Goal: Register for event/course

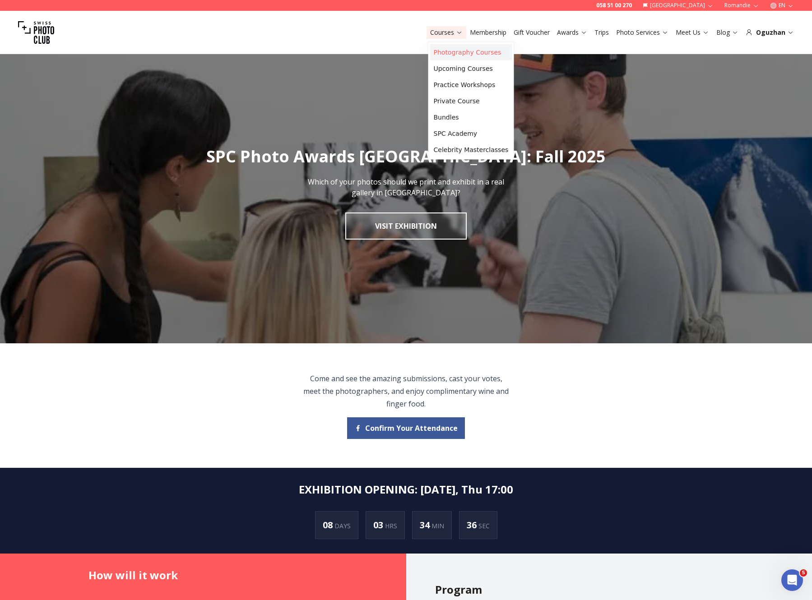
click at [444, 51] on link "Photography Courses" at bounding box center [471, 52] width 82 height 16
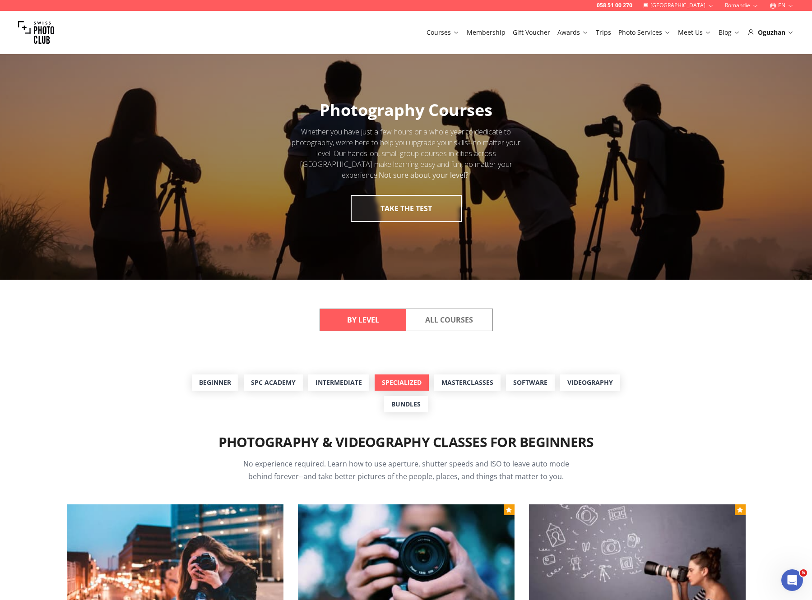
click at [401, 378] on link "Specialized" at bounding box center [402, 383] width 54 height 16
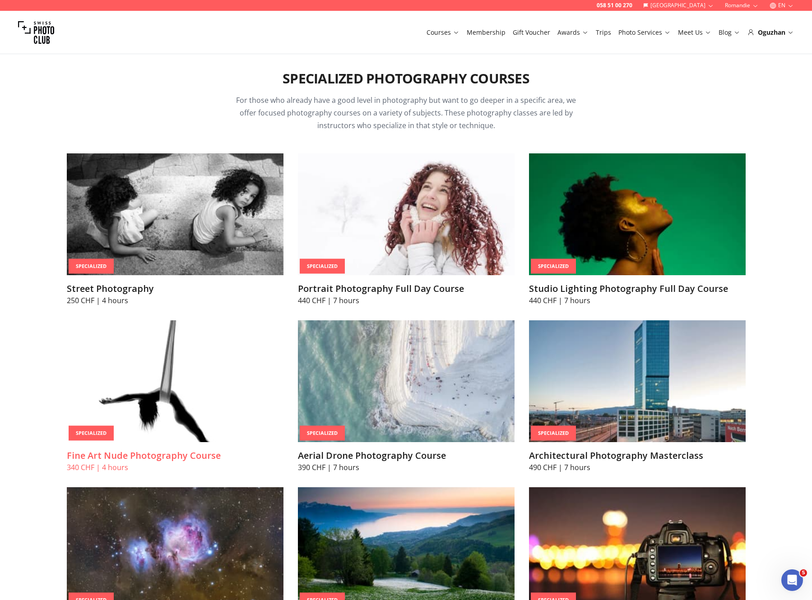
scroll to position [1847, 0]
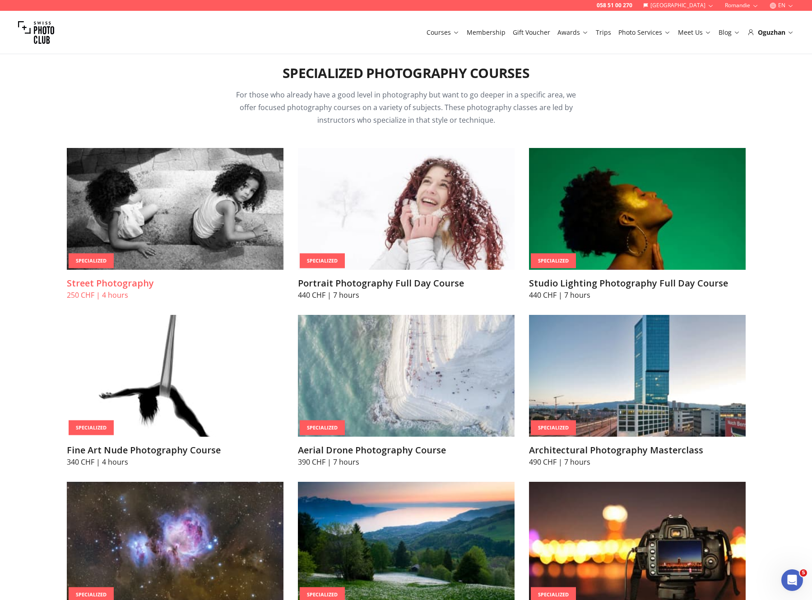
click at [118, 286] on h3 "Street Photography" at bounding box center [175, 283] width 217 height 13
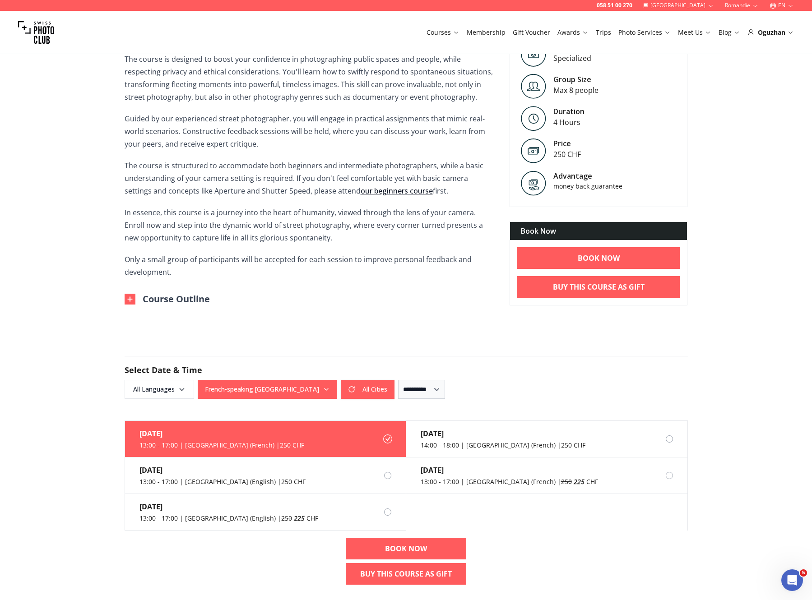
scroll to position [565, 0]
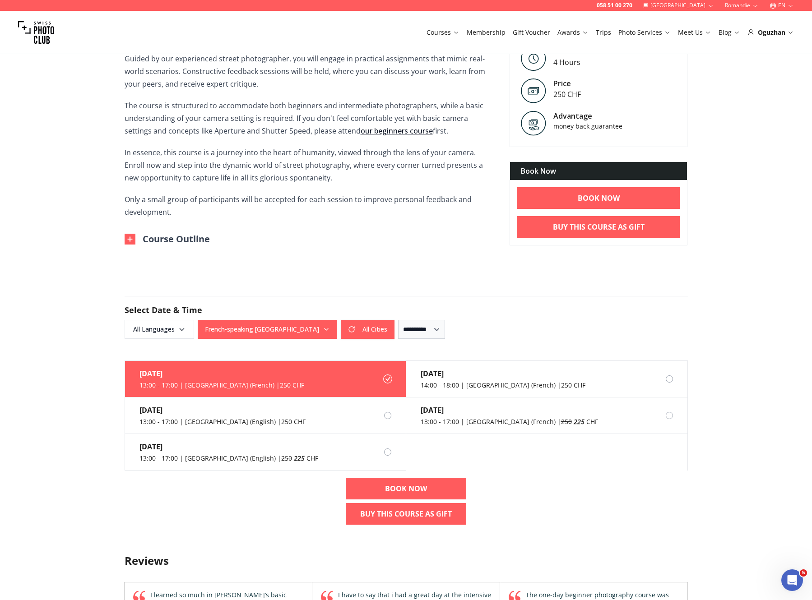
click at [745, 5] on button "Romandie" at bounding box center [741, 5] width 41 height 11
click at [738, 20] on link "Deutschschweiz" at bounding box center [742, 19] width 55 height 11
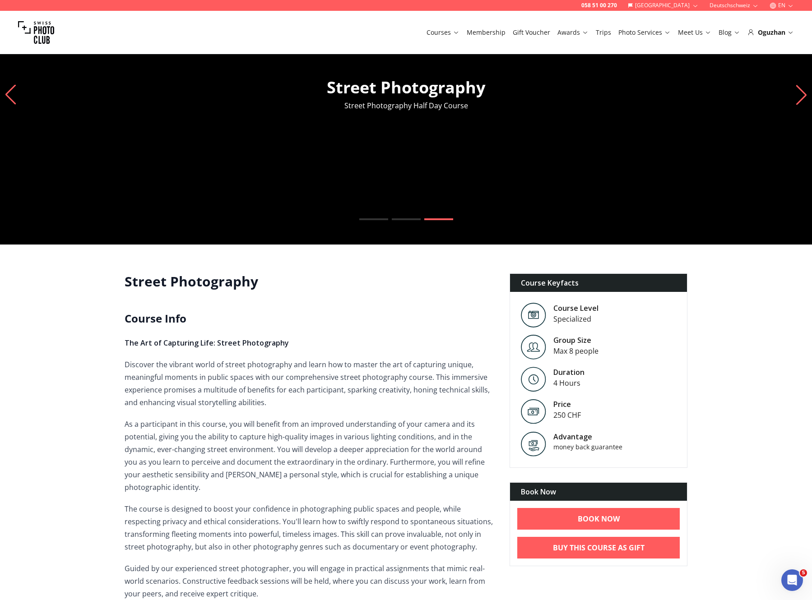
scroll to position [38, 0]
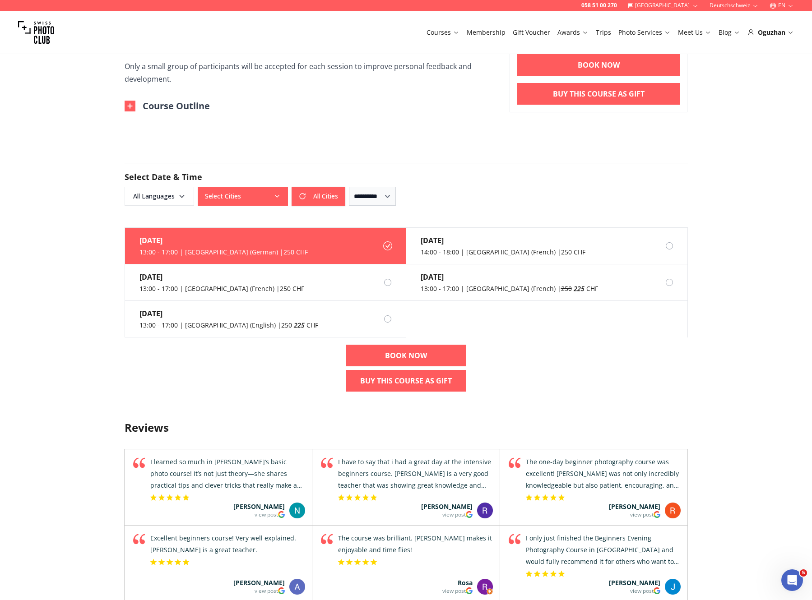
scroll to position [700, 0]
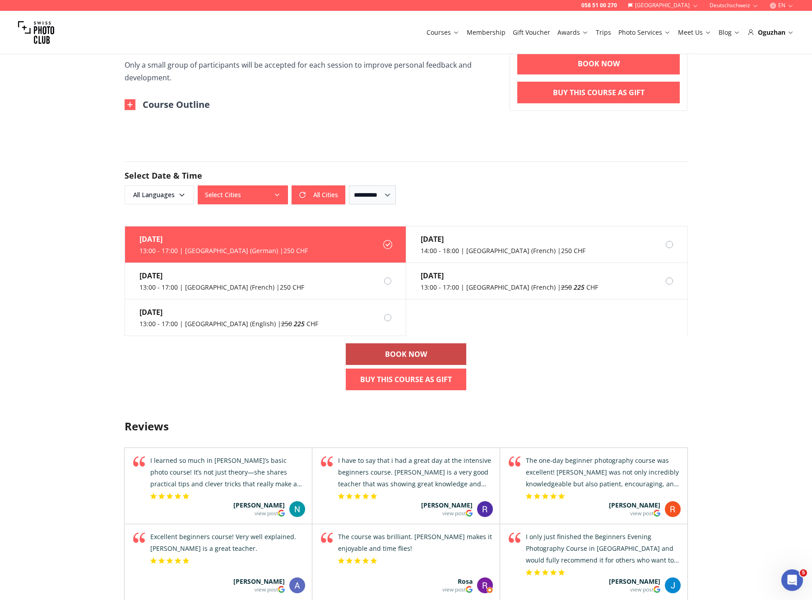
click at [389, 356] on b "BOOK NOW" at bounding box center [406, 354] width 42 height 11
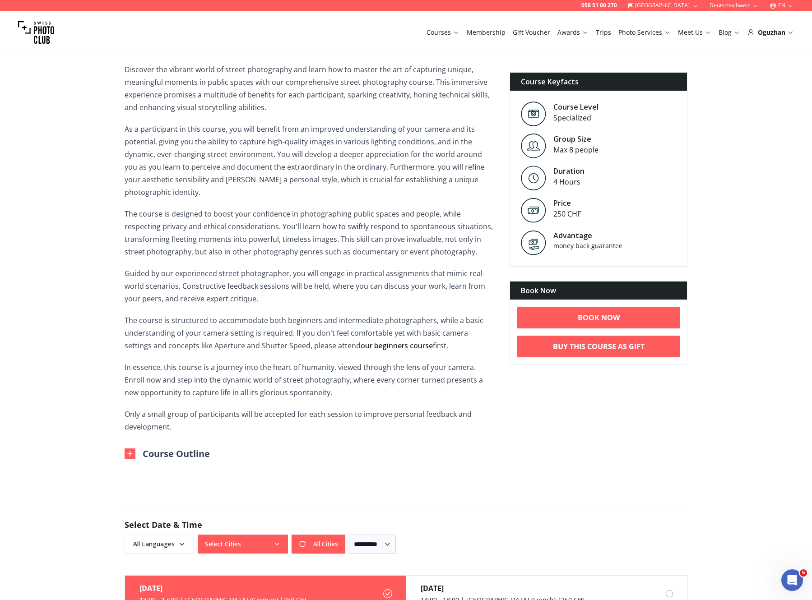
scroll to position [355, 0]
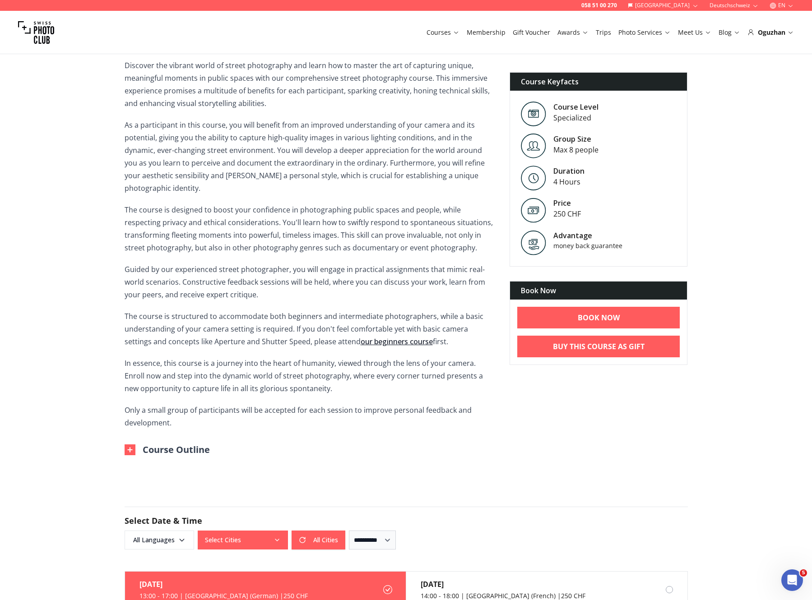
click at [135, 454] on button "Course Outline" at bounding box center [167, 450] width 85 height 13
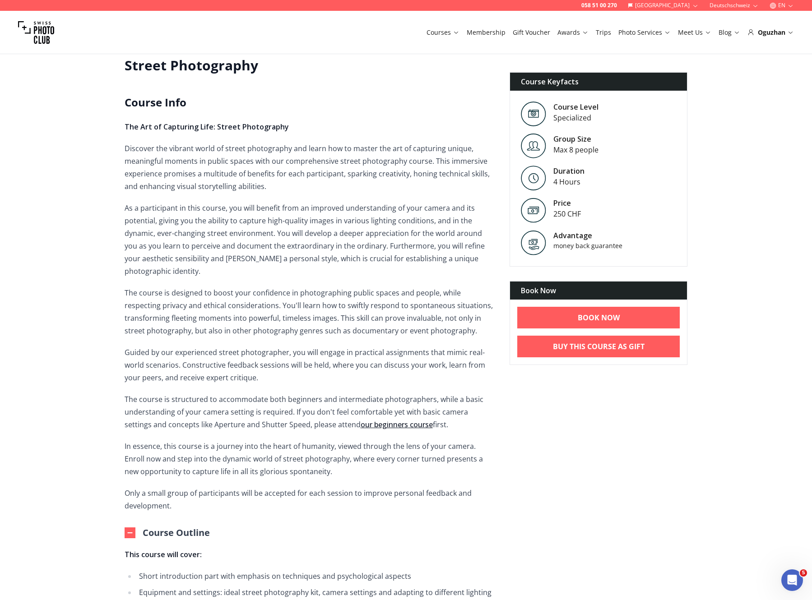
scroll to position [278, 0]
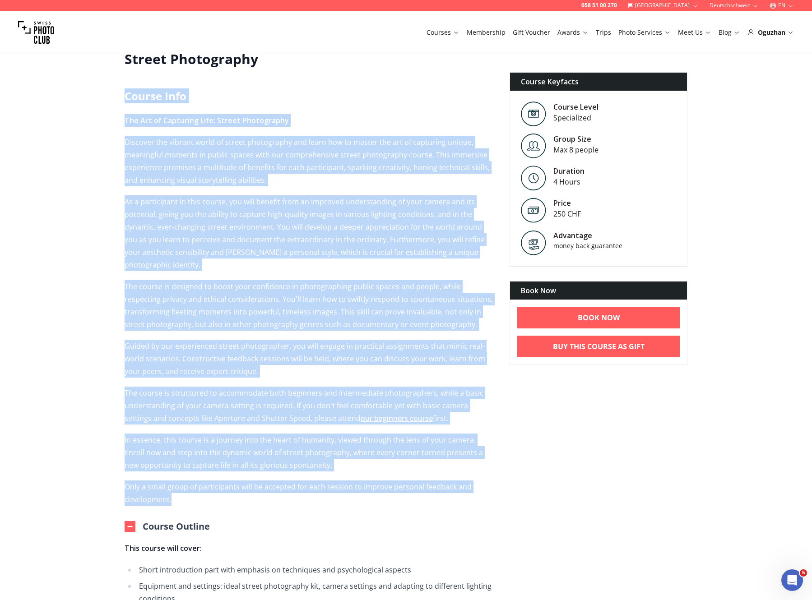
drag, startPoint x: 126, startPoint y: 90, endPoint x: 269, endPoint y: 504, distance: 437.7
click at [269, 504] on div "Street Photography Course Info The Art of Capturing Life: Street Photography Di…" at bounding box center [310, 412] width 370 height 722
copy div "Course Info The Art of Capturing Life: Street Photography Discover the vibrant …"
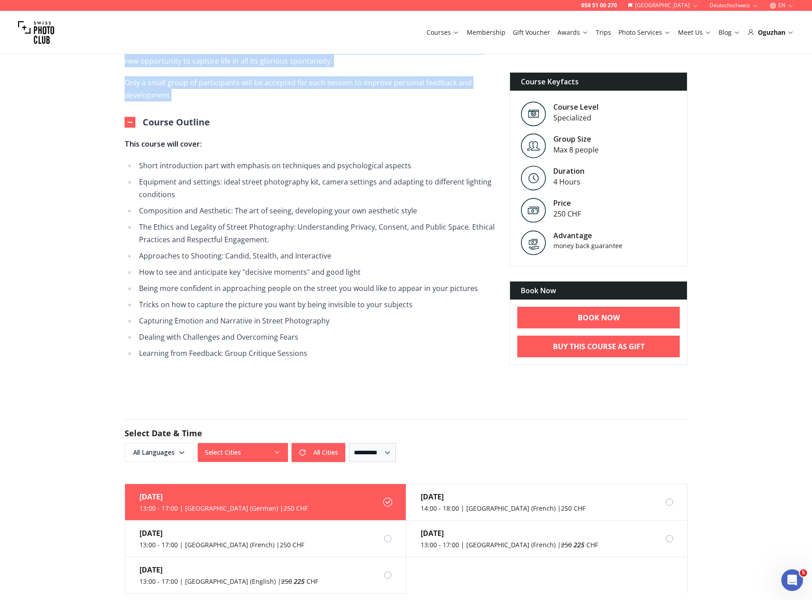
scroll to position [551, 0]
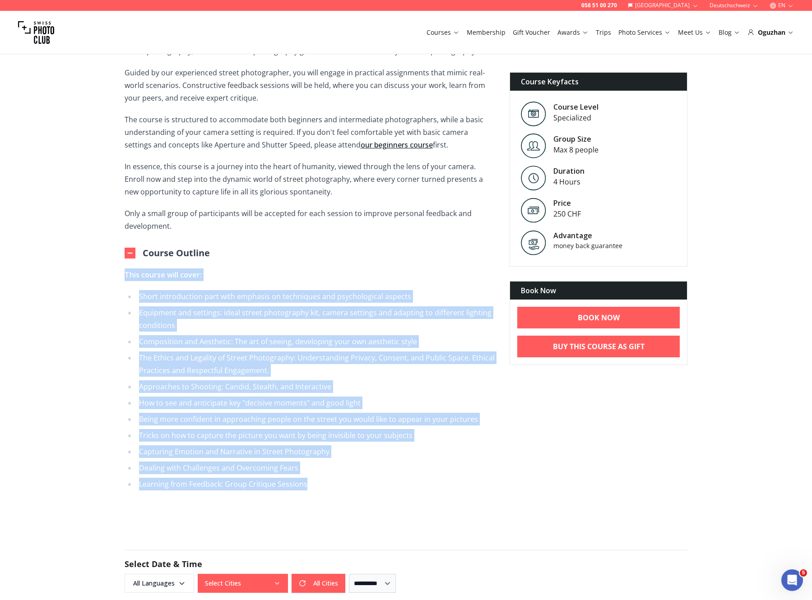
drag, startPoint x: 125, startPoint y: 273, endPoint x: 411, endPoint y: 483, distance: 354.6
click at [411, 484] on span "This course will cover: Short introduction part with emphasis on techniques and…" at bounding box center [310, 380] width 370 height 222
copy span "This course will cover: Short introduction part with emphasis on techniques and…"
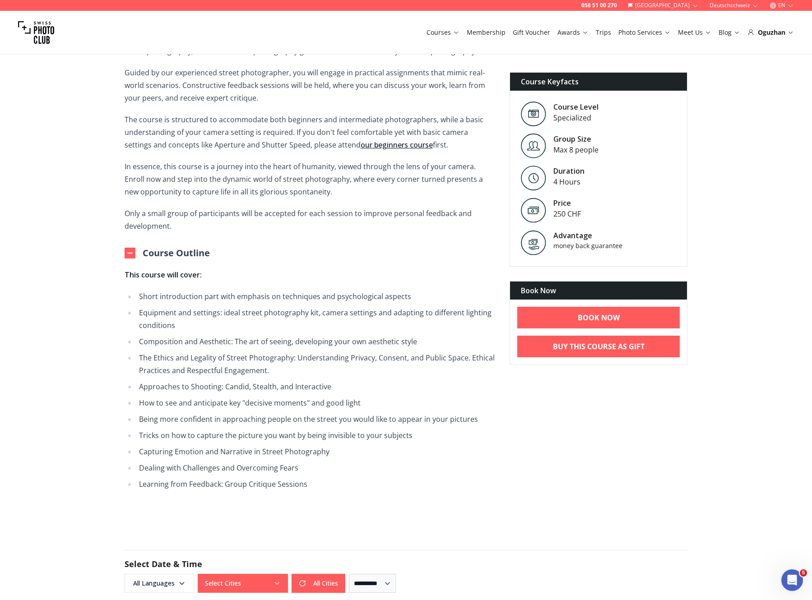
click at [298, 148] on p "The course is structured to accommodate both beginners and intermediate photogr…" at bounding box center [310, 132] width 370 height 38
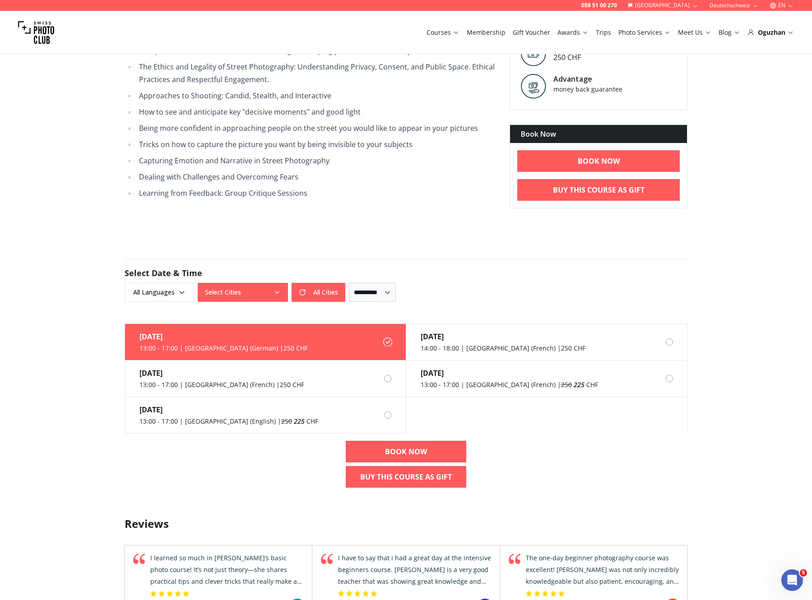
scroll to position [928, 0]
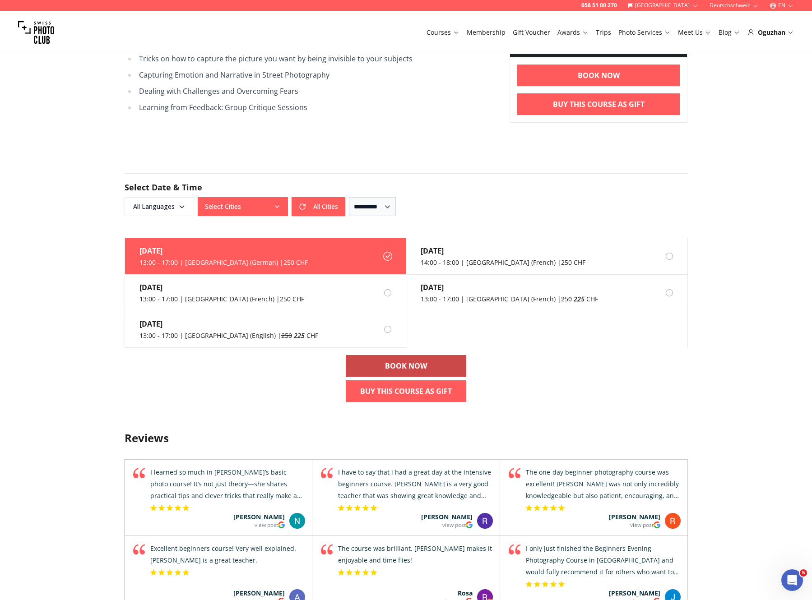
click at [405, 370] on b "BOOK NOW" at bounding box center [406, 366] width 42 height 11
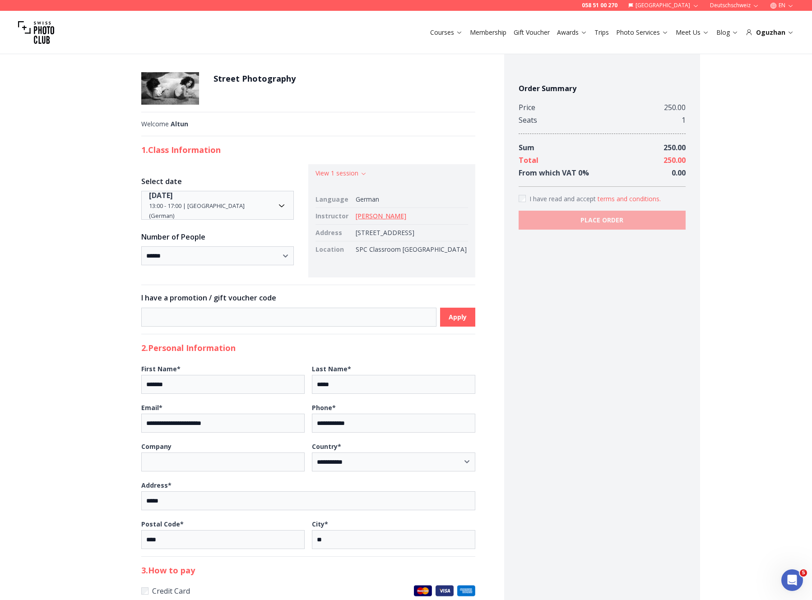
click at [375, 218] on link "Simona Di Cesare" at bounding box center [381, 216] width 51 height 9
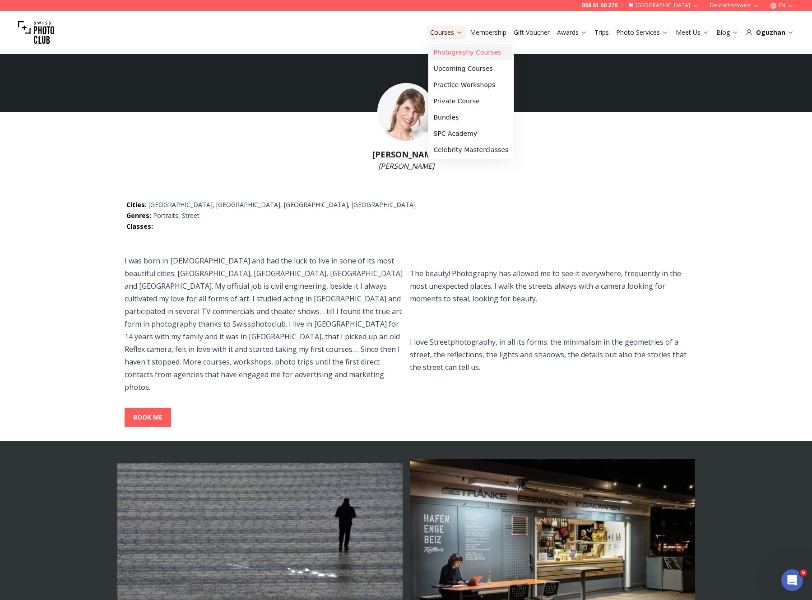
click at [442, 52] on link "Photography Courses" at bounding box center [471, 52] width 82 height 16
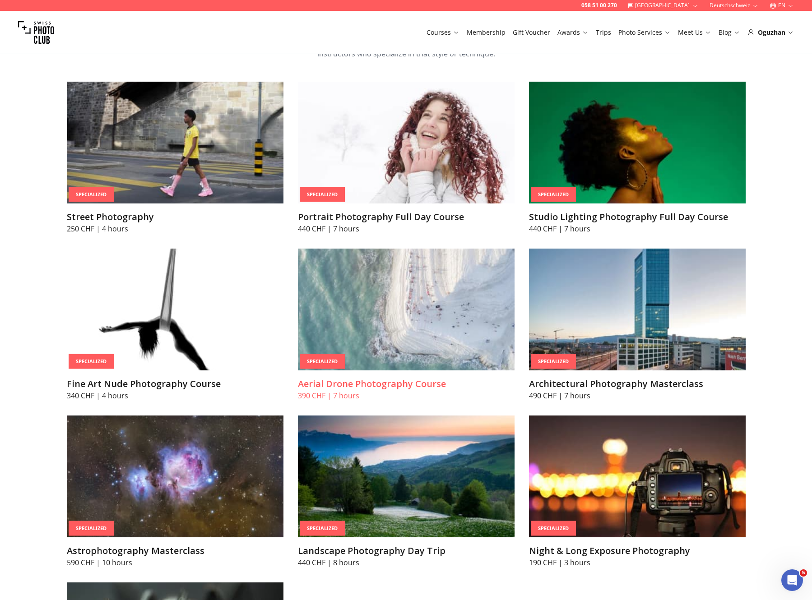
scroll to position [1913, 0]
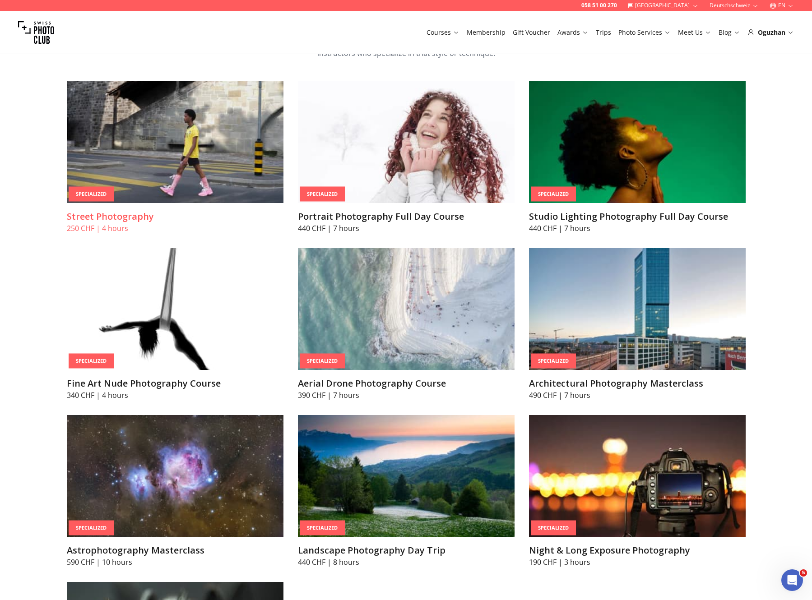
click at [224, 183] on img at bounding box center [175, 142] width 217 height 122
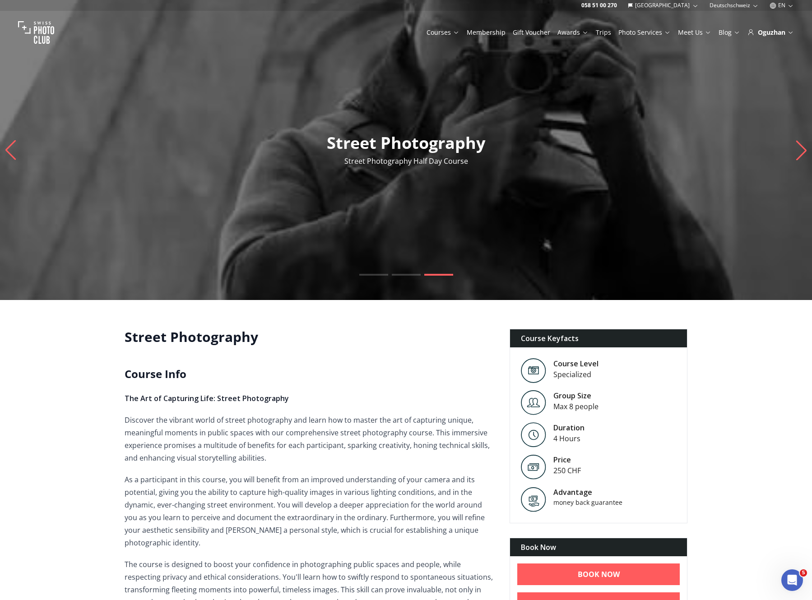
click at [781, 8] on button "EN" at bounding box center [782, 5] width 32 height 11
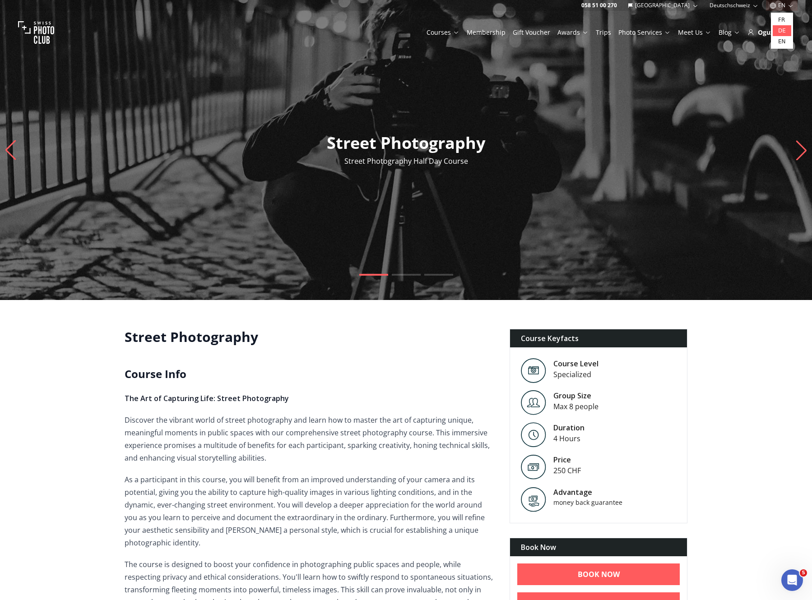
click at [781, 29] on link "de" at bounding box center [782, 30] width 19 height 11
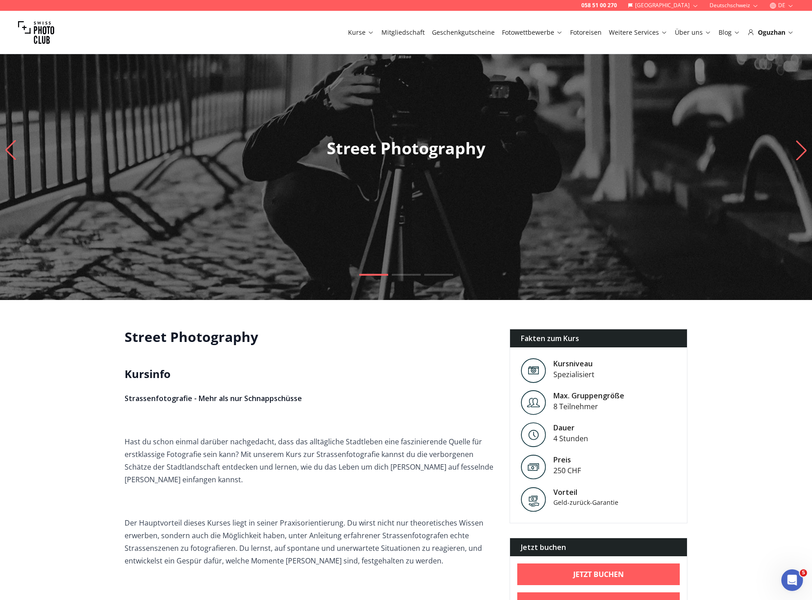
scroll to position [258, 0]
